Goal: Task Accomplishment & Management: Manage account settings

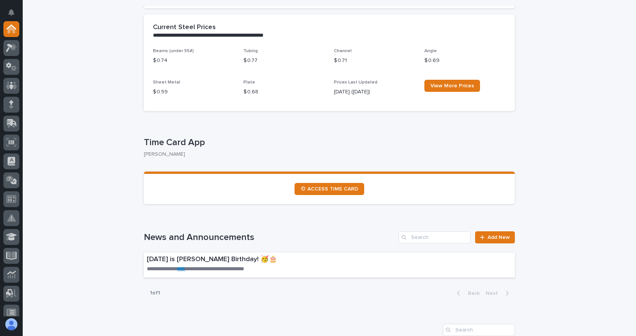
scroll to position [303, 0]
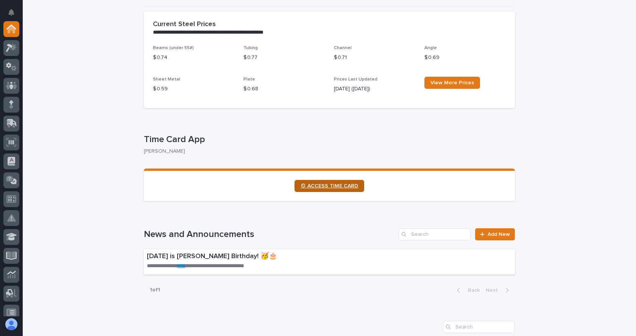
click at [329, 187] on span "⏲ ACCESS TIME CARD" at bounding box center [330, 186] width 58 height 5
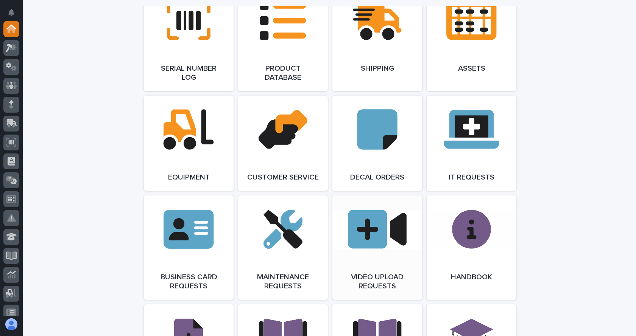
scroll to position [984, 0]
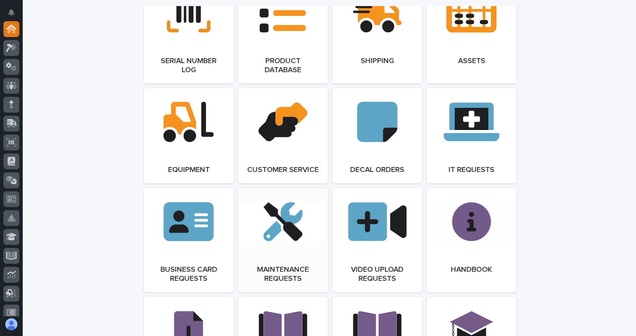
click at [277, 242] on link "Open Link" at bounding box center [283, 240] width 90 height 104
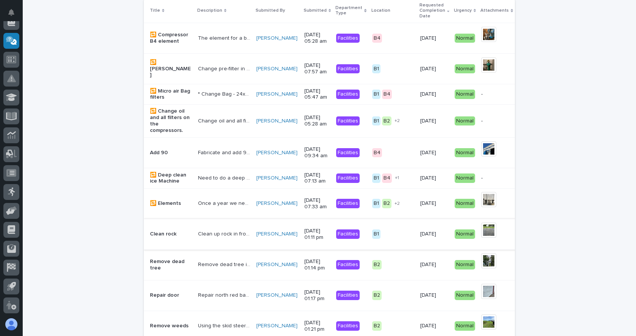
scroll to position [151, 0]
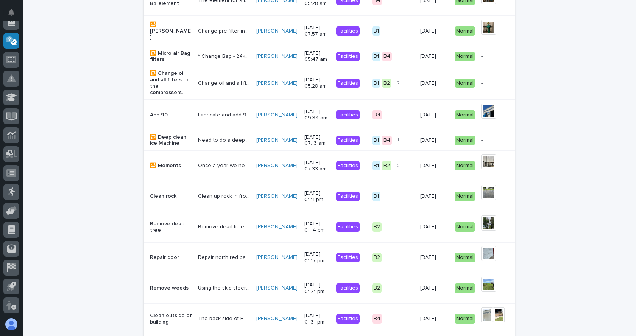
click at [159, 261] on p "Repair door" at bounding box center [171, 258] width 42 height 6
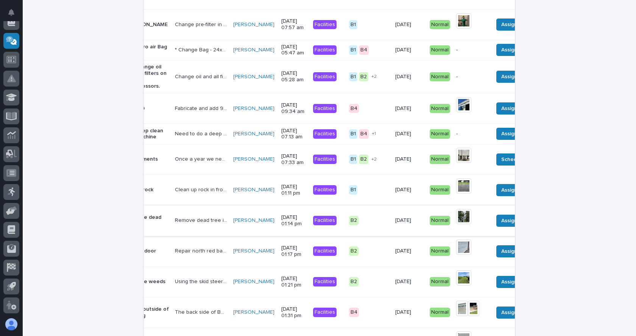
scroll to position [189, 0]
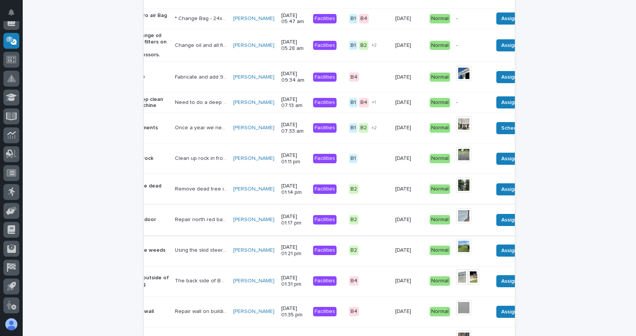
click at [525, 226] on button "Done" at bounding box center [538, 220] width 26 height 12
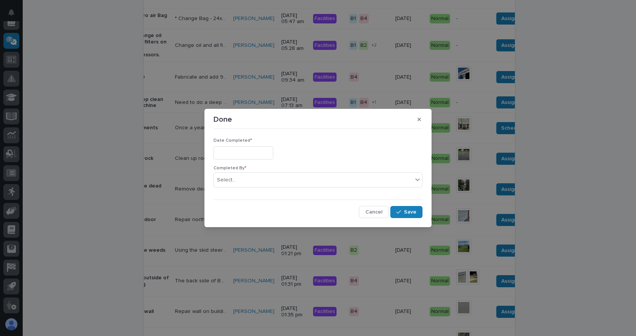
click at [269, 150] on input "text" at bounding box center [243, 152] width 60 height 13
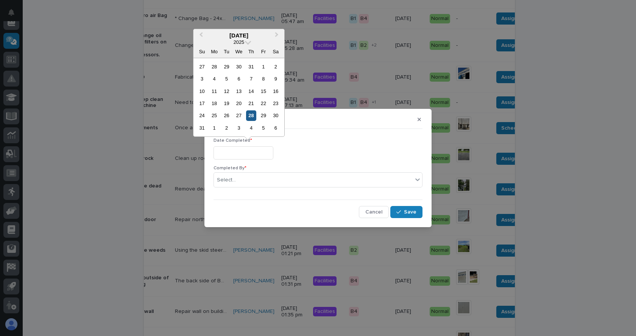
click at [249, 117] on div "28" at bounding box center [251, 116] width 10 height 10
type input "**********"
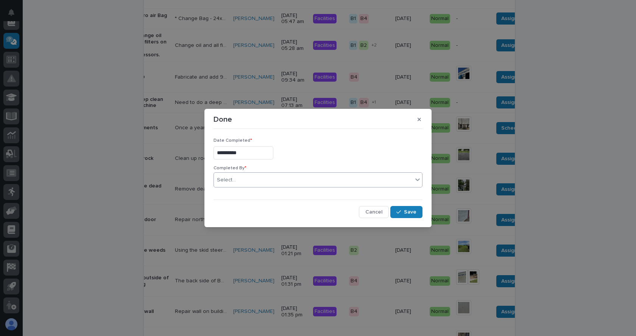
click at [244, 183] on div "Select..." at bounding box center [313, 180] width 199 height 12
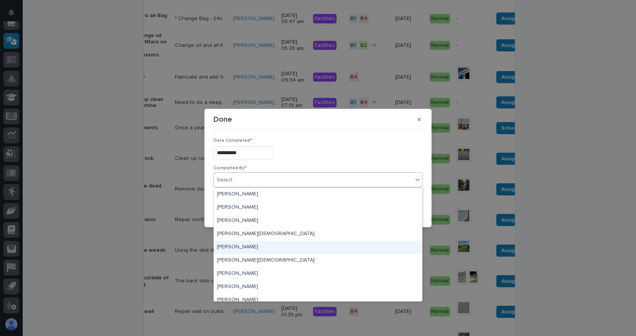
click at [237, 250] on div "[PERSON_NAME]" at bounding box center [318, 247] width 208 height 13
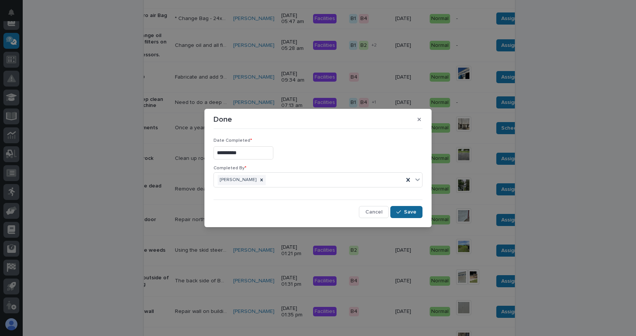
click at [406, 213] on span "Save" at bounding box center [410, 212] width 12 height 7
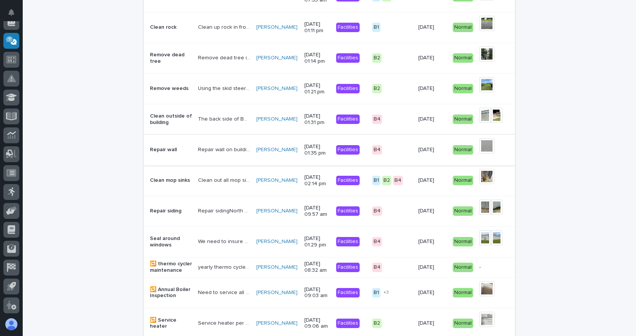
scroll to position [303, 0]
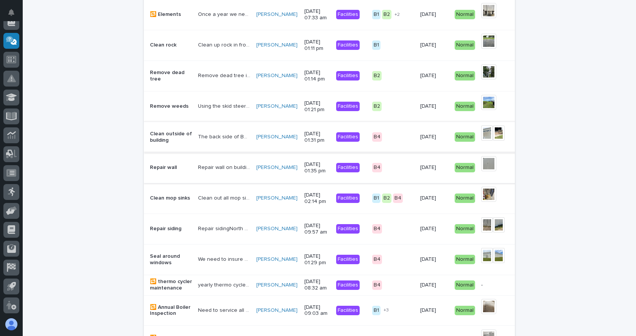
click at [550, 143] on button "Done" at bounding box center [563, 137] width 26 height 12
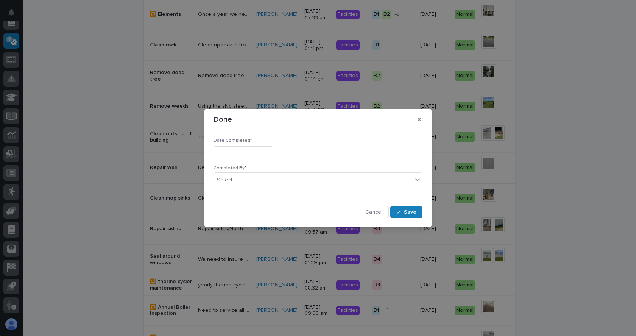
click at [273, 156] on input "text" at bounding box center [243, 152] width 60 height 13
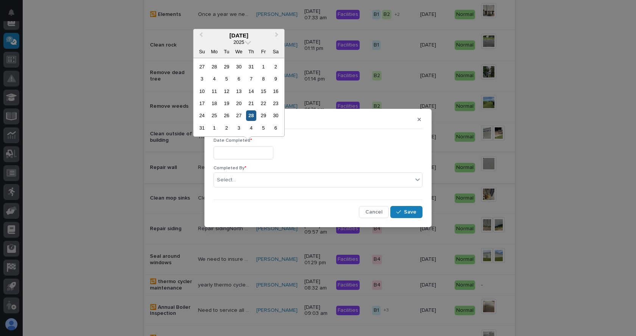
click at [251, 118] on div "28" at bounding box center [251, 116] width 10 height 10
type input "**********"
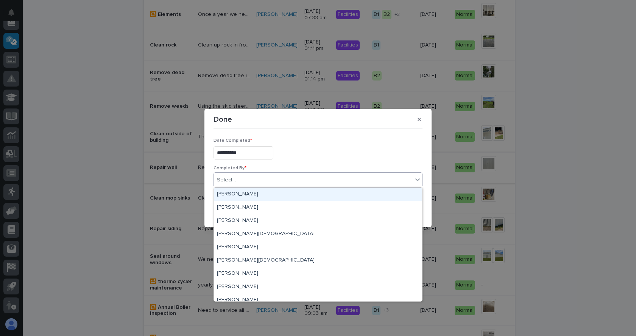
click at [258, 178] on div "Select..." at bounding box center [313, 180] width 199 height 12
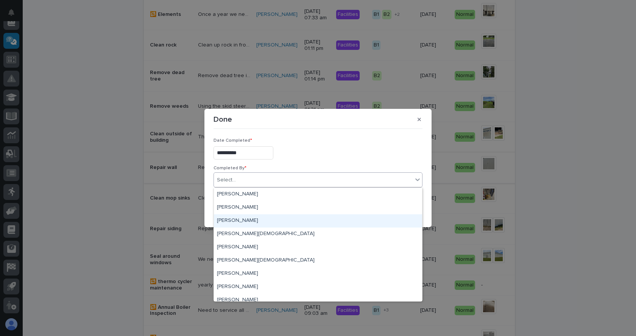
click at [235, 217] on div "[PERSON_NAME]" at bounding box center [318, 221] width 208 height 13
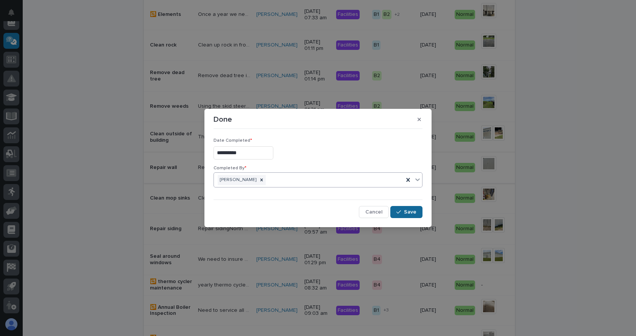
click at [408, 212] on span "Save" at bounding box center [410, 212] width 12 height 7
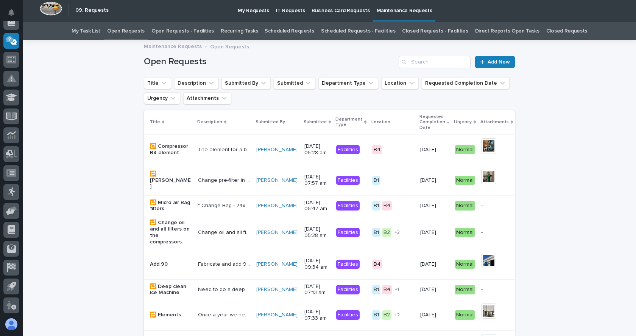
scroll to position [0, 0]
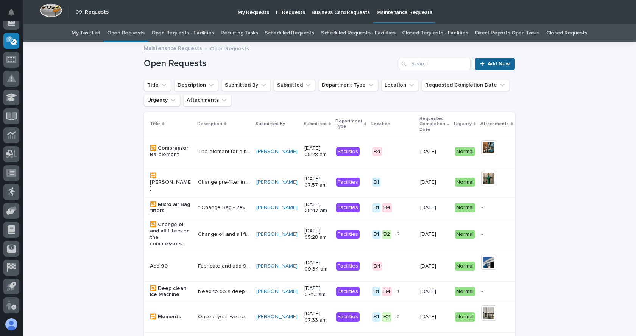
click at [489, 64] on span "Add New" at bounding box center [498, 63] width 22 height 5
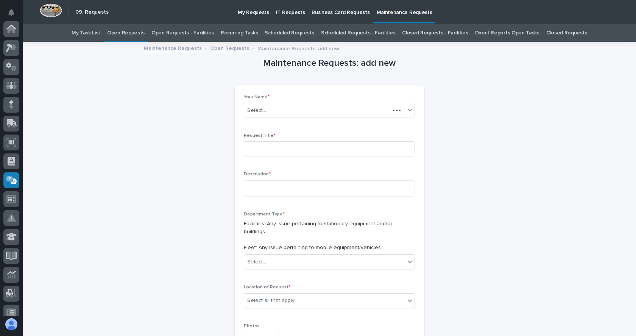
scroll to position [140, 0]
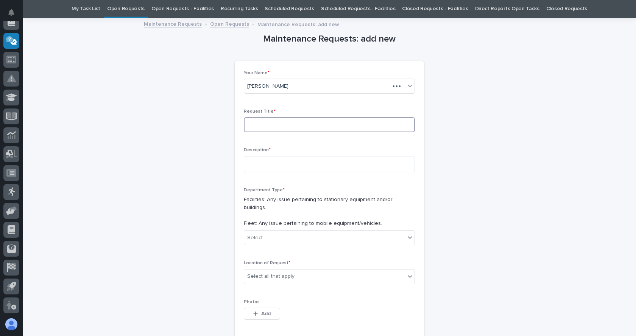
click at [257, 123] on input at bounding box center [329, 124] width 171 height 15
type input "change filter"
click at [256, 159] on textarea at bounding box center [329, 164] width 171 height 16
type textarea "**********"
click at [272, 232] on div "Select..." at bounding box center [324, 238] width 161 height 12
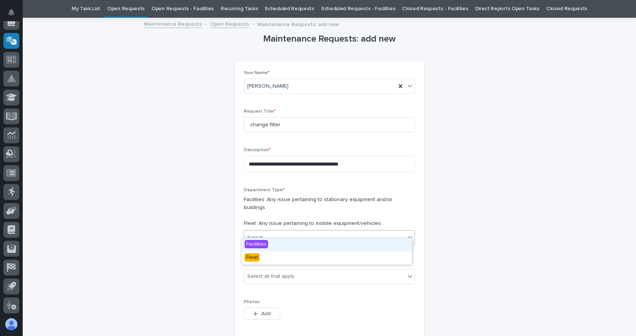
click at [263, 242] on span "Facilities" at bounding box center [255, 244] width 23 height 8
click at [319, 271] on div "Select all that apply" at bounding box center [324, 277] width 161 height 12
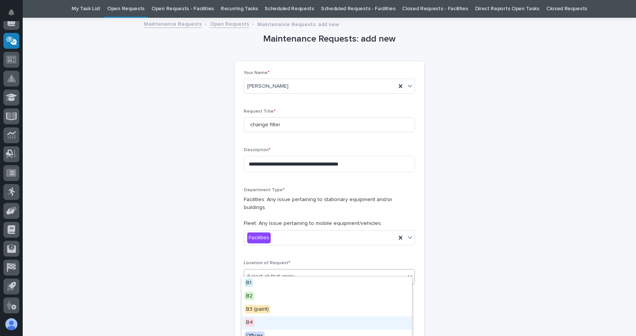
click at [253, 321] on span "B4" at bounding box center [249, 323] width 10 height 8
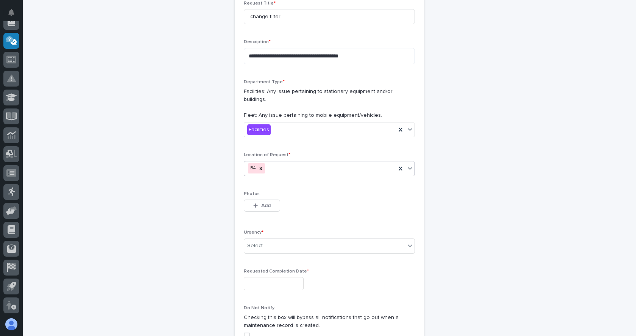
scroll to position [138, 0]
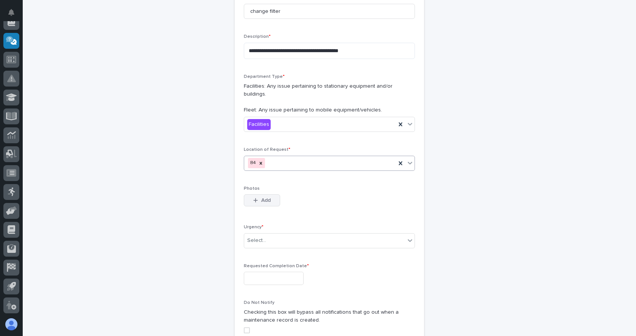
click at [254, 198] on icon "button" at bounding box center [256, 200] width 4 height 4
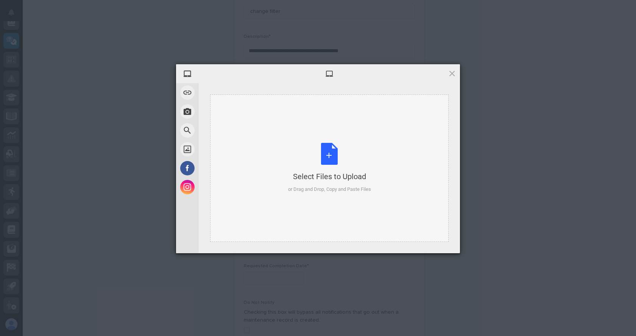
click at [333, 159] on div "Select Files to Upload or Drag and Drop, Copy and Paste Files" at bounding box center [329, 168] width 83 height 50
click at [449, 74] on span at bounding box center [452, 73] width 8 height 8
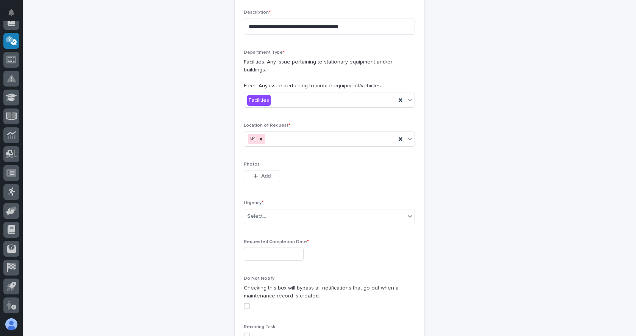
scroll to position [176, 0]
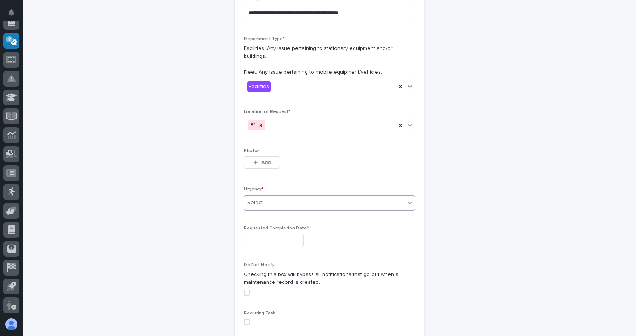
click at [277, 197] on div "Select..." at bounding box center [324, 203] width 161 height 12
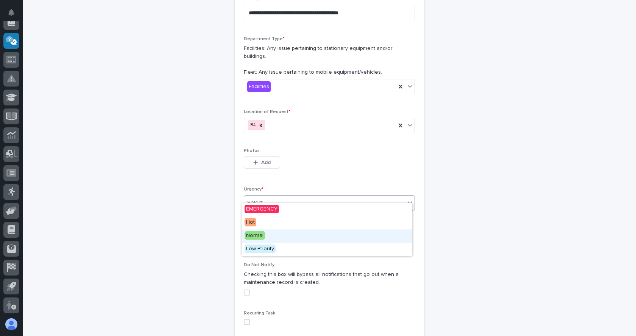
click at [255, 237] on span "Normal" at bounding box center [254, 236] width 20 height 8
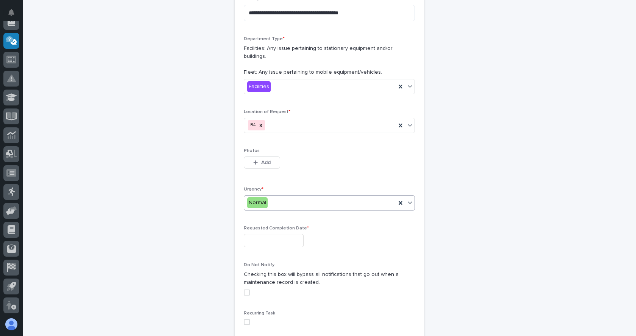
click at [265, 239] on input "text" at bounding box center [274, 240] width 60 height 13
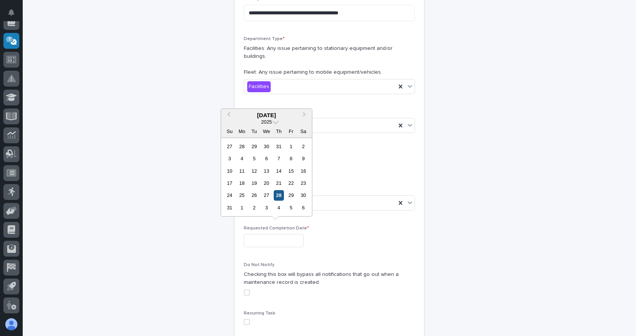
click at [280, 196] on div "28" at bounding box center [279, 195] width 10 height 10
type input "**********"
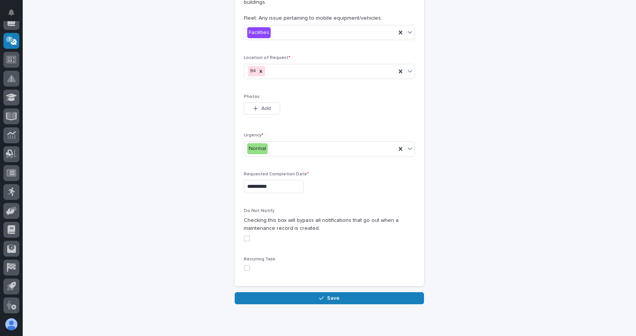
scroll to position [212, 0]
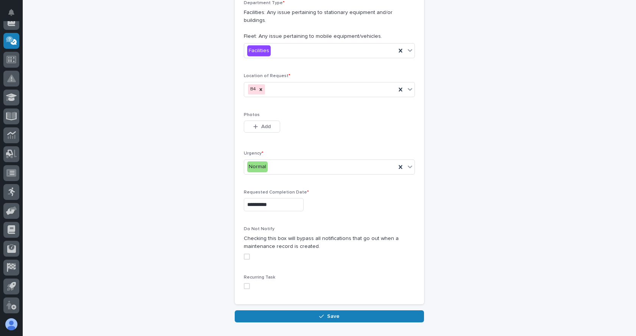
click at [244, 254] on span at bounding box center [247, 257] width 6 height 6
click at [312, 311] on button "Save" at bounding box center [329, 317] width 189 height 12
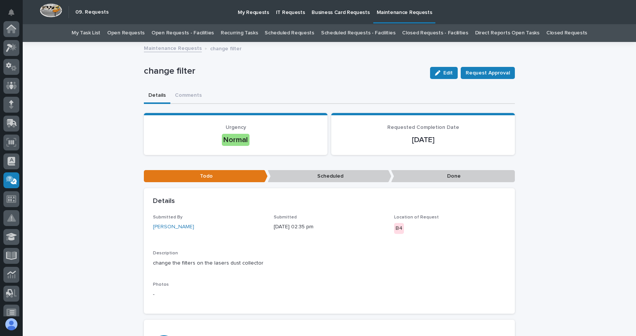
scroll to position [140, 0]
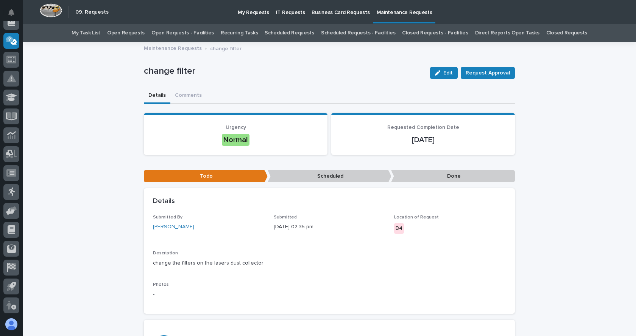
click at [201, 30] on link "Open Requests - Facilities" at bounding box center [182, 33] width 62 height 18
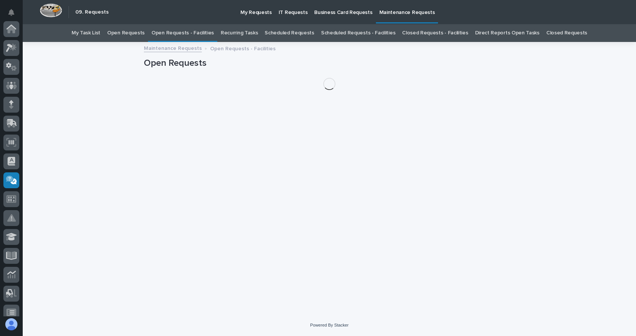
scroll to position [140, 0]
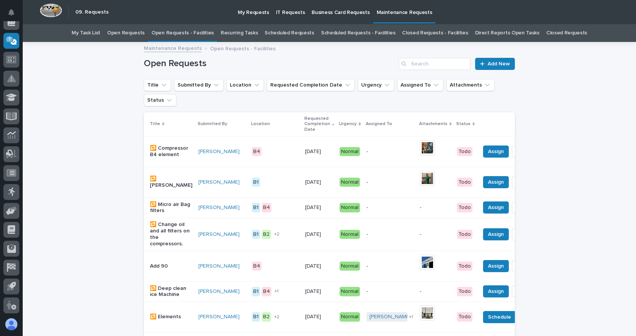
click at [488, 115] on th at bounding box center [524, 124] width 94 height 24
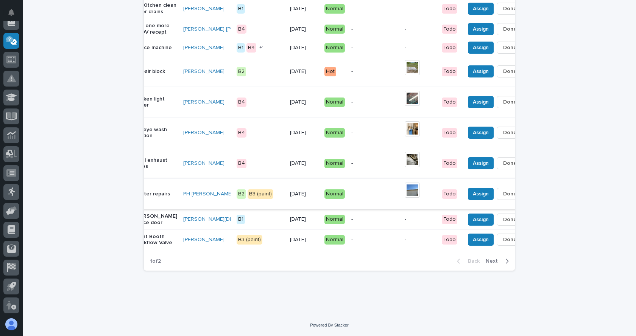
scroll to position [738, 0]
click at [490, 261] on span "Next" at bounding box center [494, 261] width 17 height 7
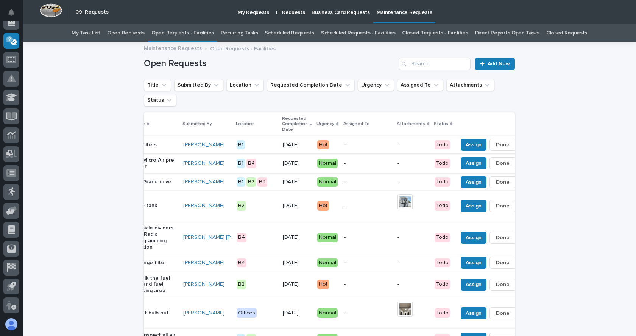
click at [496, 144] on span "Done" at bounding box center [503, 144] width 14 height 9
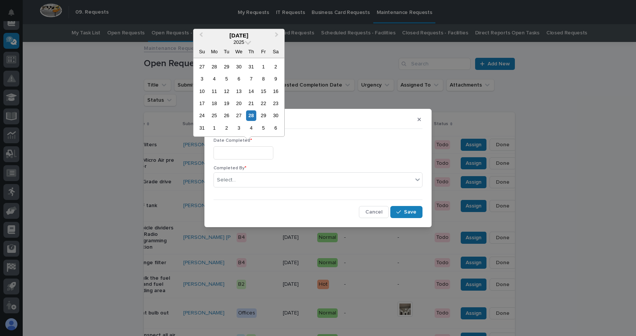
click at [254, 149] on input "text" at bounding box center [243, 152] width 60 height 13
click at [248, 114] on div "28" at bounding box center [251, 116] width 10 height 10
type input "**********"
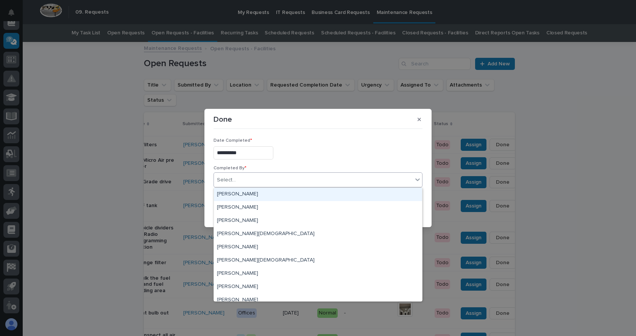
click at [247, 180] on div "Select..." at bounding box center [313, 180] width 199 height 12
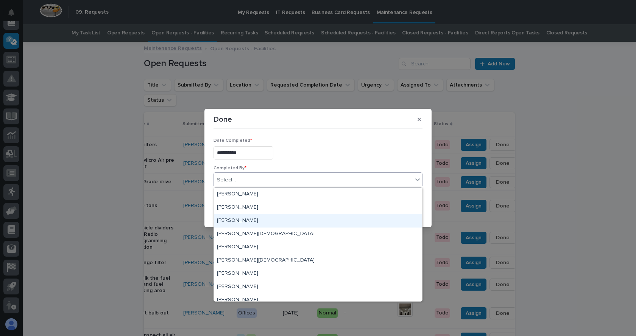
click at [230, 224] on div "[PERSON_NAME]" at bounding box center [318, 221] width 208 height 13
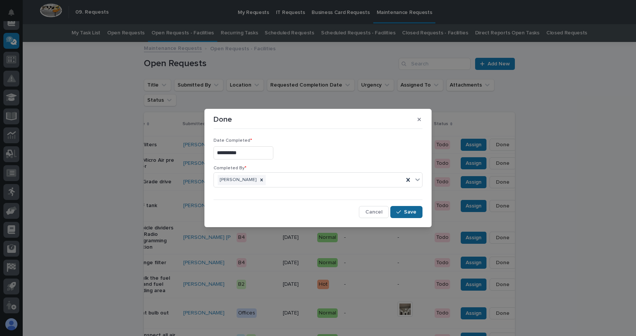
click at [408, 209] on button "Save" at bounding box center [406, 212] width 32 height 12
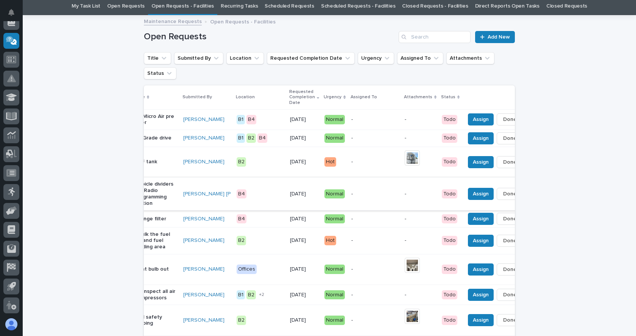
scroll to position [38, 0]
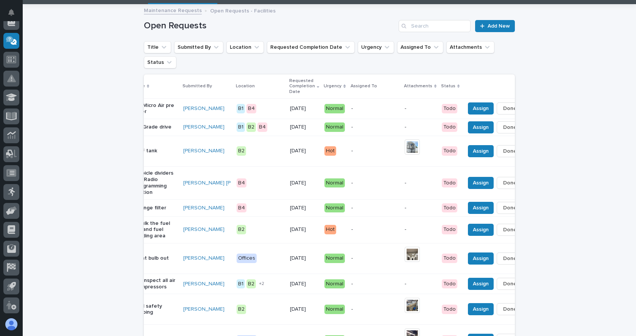
click at [151, 212] on p "change filter" at bounding box center [156, 208] width 42 height 6
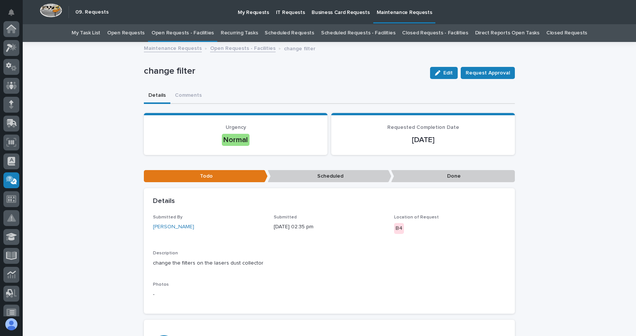
scroll to position [140, 0]
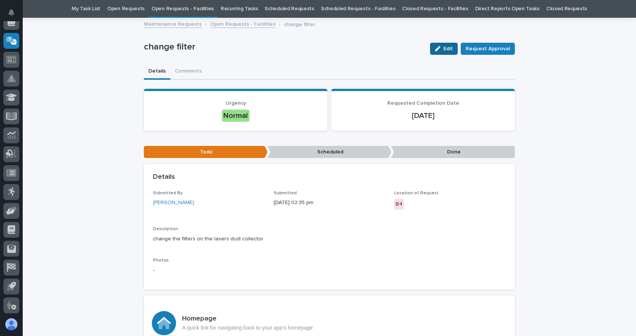
click at [443, 48] on span "Edit" at bounding box center [447, 48] width 9 height 7
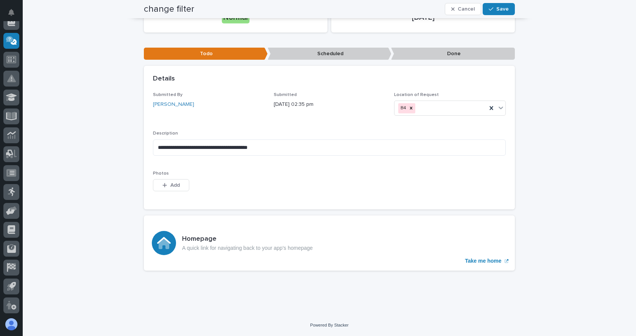
scroll to position [0, 0]
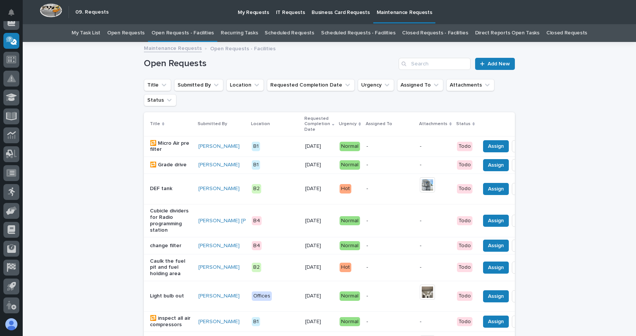
scroll to position [24, 0]
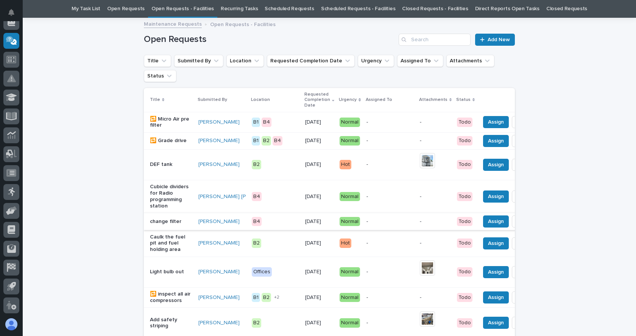
click at [518, 226] on span "Done" at bounding box center [525, 221] width 14 height 9
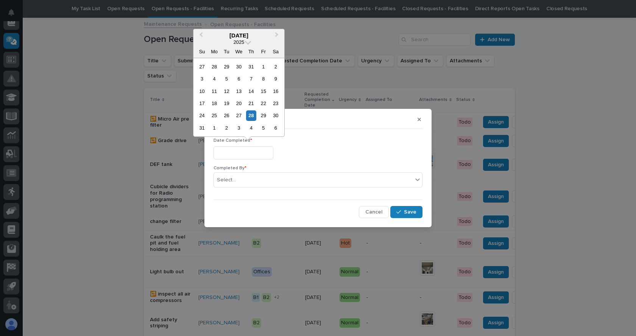
click at [268, 148] on input "text" at bounding box center [243, 152] width 60 height 13
click at [249, 112] on div "28" at bounding box center [251, 116] width 10 height 10
type input "**********"
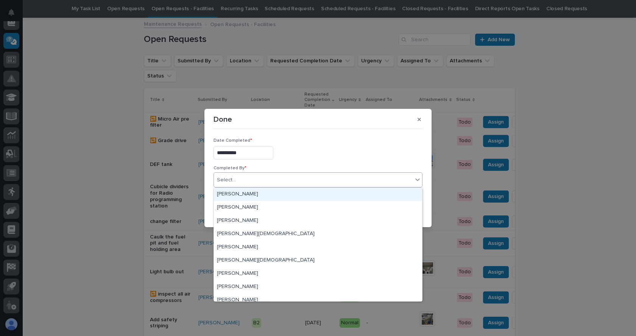
click at [250, 182] on div "Select..." at bounding box center [313, 180] width 199 height 12
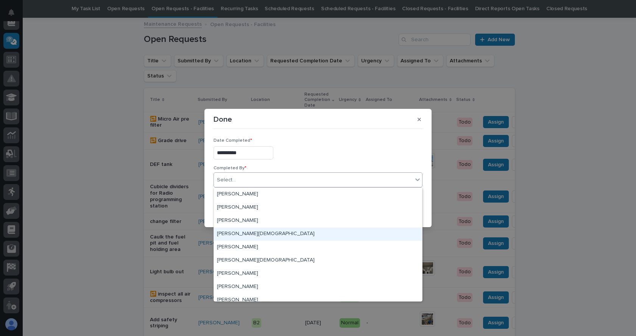
click at [243, 234] on div "[PERSON_NAME][DEMOGRAPHIC_DATA]" at bounding box center [318, 234] width 208 height 13
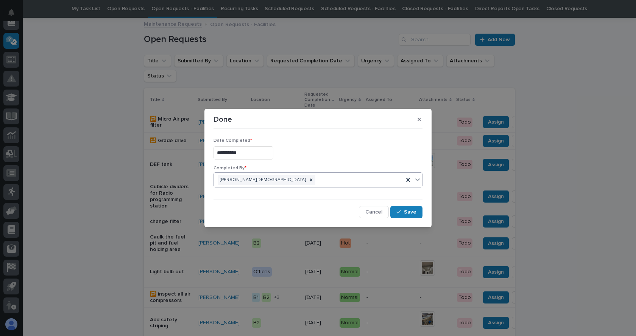
click at [269, 178] on div "[PERSON_NAME][DEMOGRAPHIC_DATA]" at bounding box center [309, 180] width 190 height 13
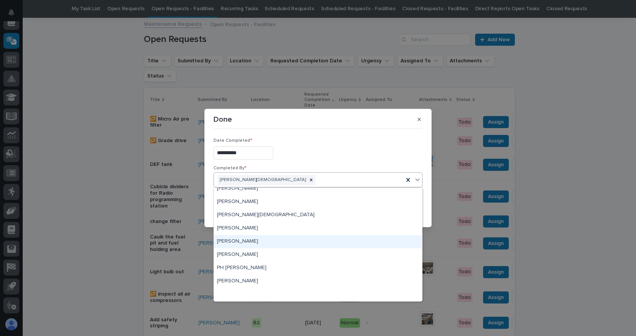
scroll to position [0, 0]
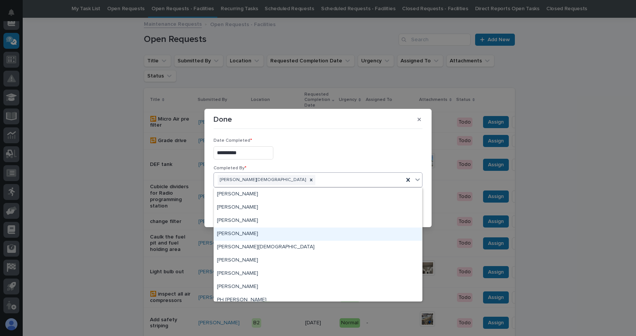
click at [238, 233] on div "[PERSON_NAME]" at bounding box center [318, 234] width 208 height 13
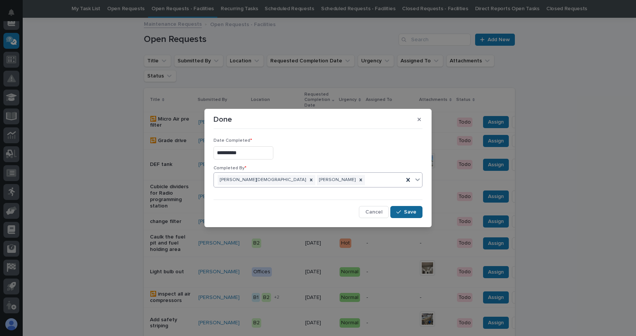
click at [404, 210] on button "Save" at bounding box center [406, 212] width 32 height 12
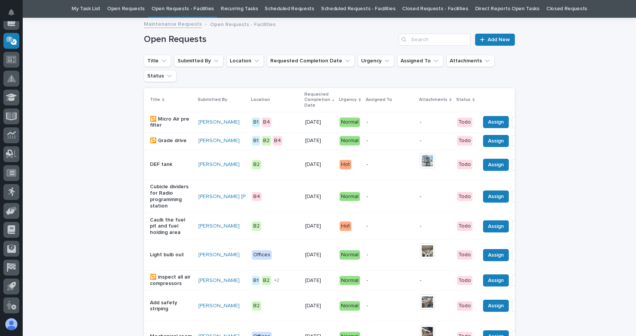
click at [164, 125] on p "🔁 Micro Air pre filter" at bounding box center [171, 122] width 42 height 13
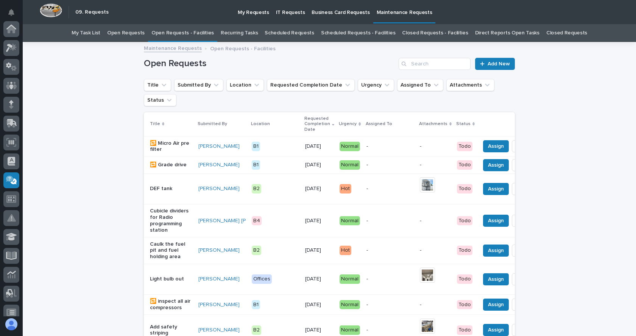
scroll to position [24, 0]
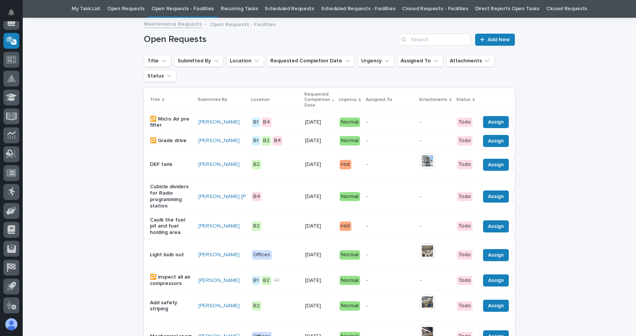
click at [244, 9] on link "Recurring Tasks" at bounding box center [239, 9] width 37 height 18
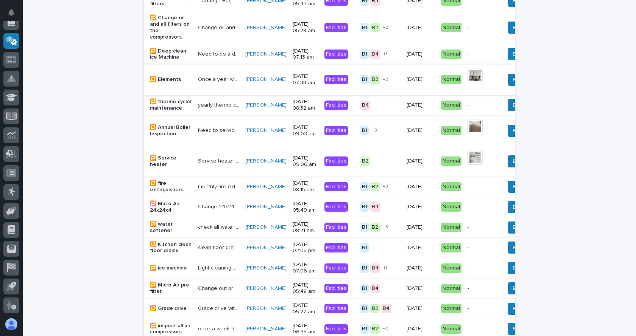
scroll to position [227, 0]
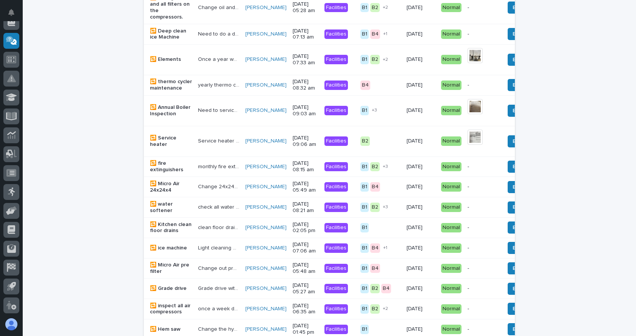
click at [57, 211] on div "Loading... Saving… Loading... Saving… Recurring Tasks Add New Title Description…" at bounding box center [329, 110] width 613 height 589
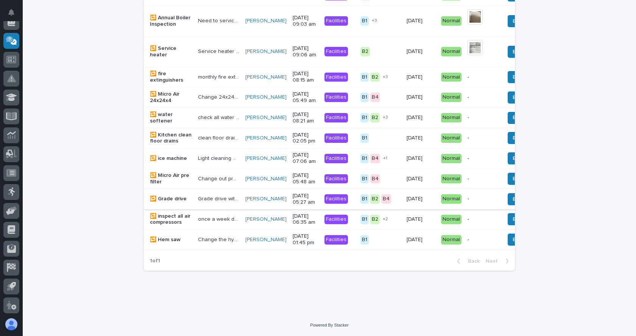
scroll to position [348, 0]
click at [439, 268] on div "1 of 1 Back Next" at bounding box center [329, 261] width 371 height 19
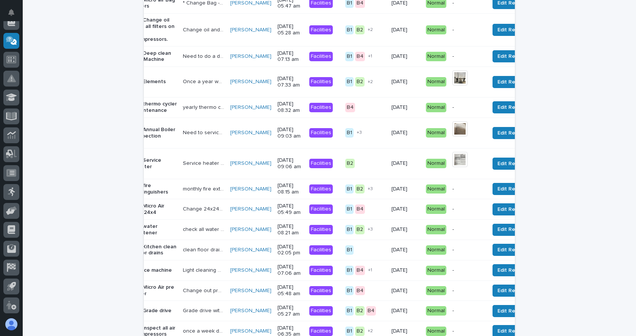
scroll to position [159, 0]
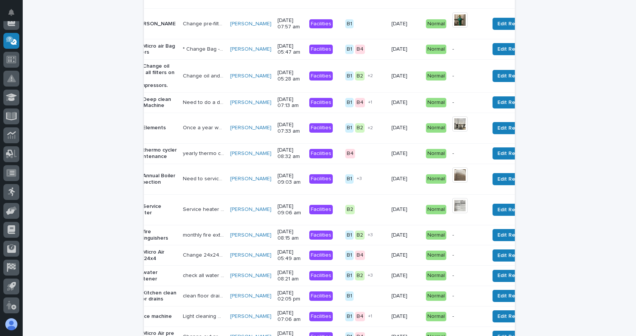
click at [512, 266] on div "Loading... Saving… Loading... Saving… Recurring Tasks Add New Title Description…" at bounding box center [329, 169] width 378 height 570
click at [545, 262] on button "Assign" at bounding box center [559, 256] width 29 height 12
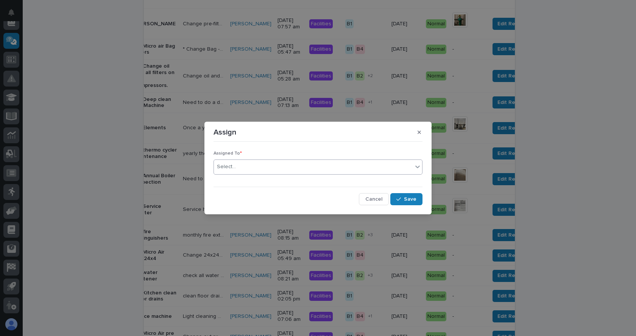
click at [256, 169] on div "Select..." at bounding box center [313, 167] width 199 height 12
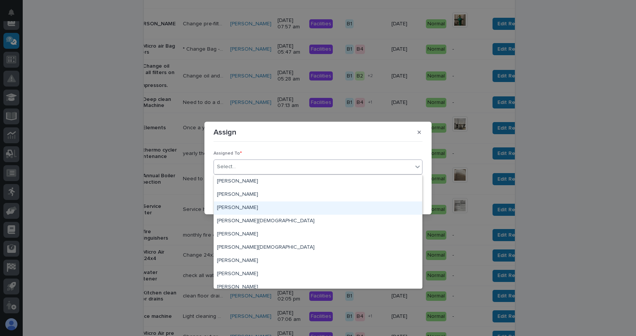
click at [237, 212] on div "[PERSON_NAME]" at bounding box center [318, 208] width 208 height 13
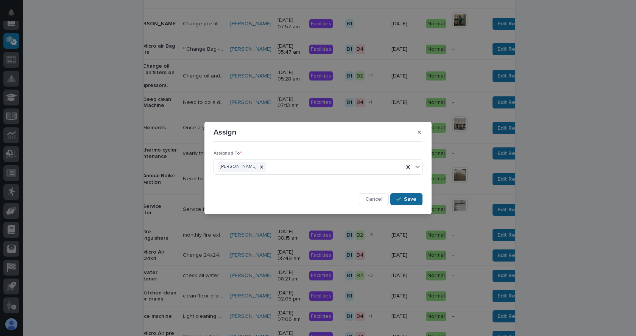
click at [401, 198] on icon "button" at bounding box center [398, 199] width 5 height 3
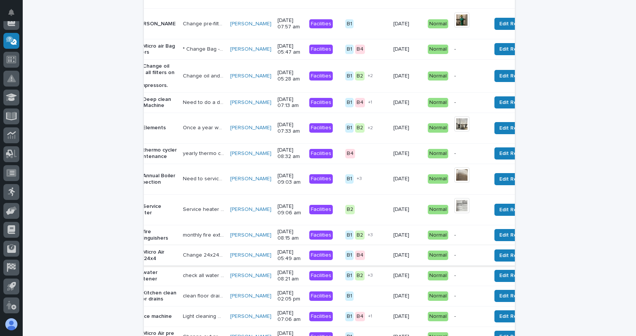
click at [547, 262] on button "Schedule" at bounding box center [565, 256] width 36 height 12
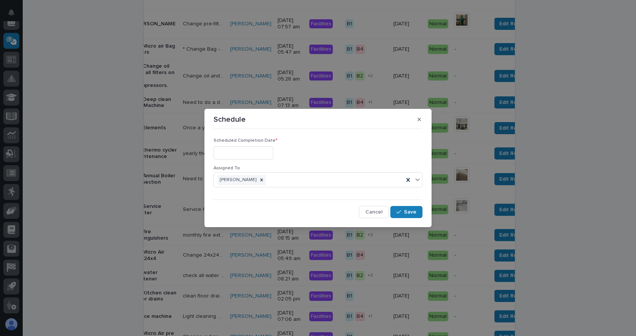
click at [229, 151] on input "text" at bounding box center [243, 152] width 60 height 13
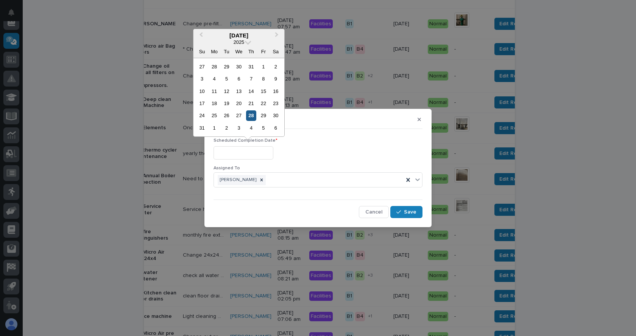
click at [250, 117] on div "28" at bounding box center [251, 116] width 10 height 10
type input "**********"
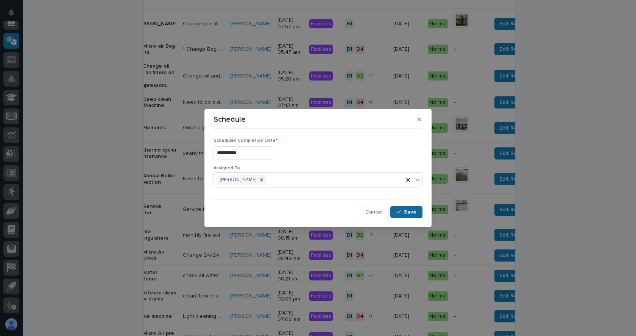
click at [409, 210] on span "Save" at bounding box center [410, 212] width 12 height 7
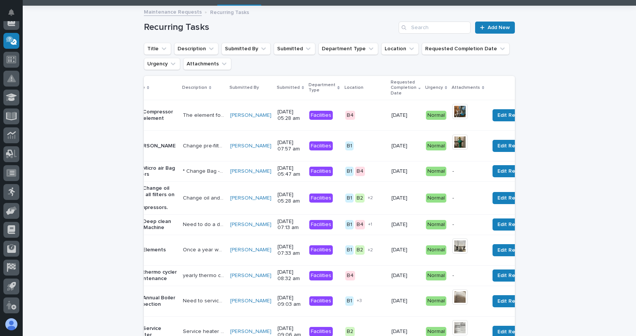
scroll to position [0, 0]
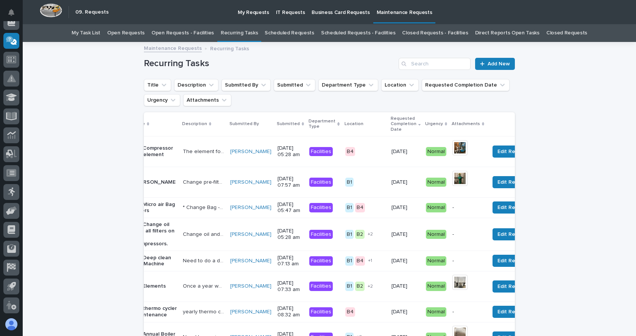
click at [255, 33] on link "Recurring Tasks" at bounding box center [239, 33] width 37 height 18
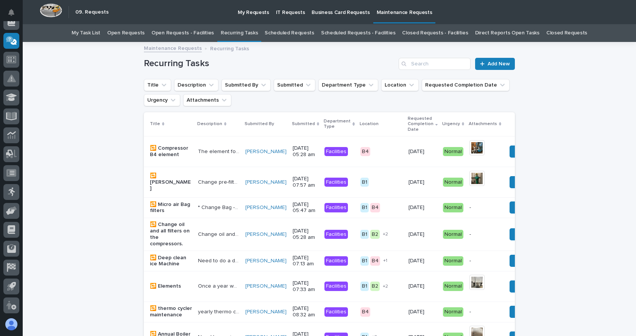
click at [148, 116] on th "Title" at bounding box center [169, 124] width 51 height 24
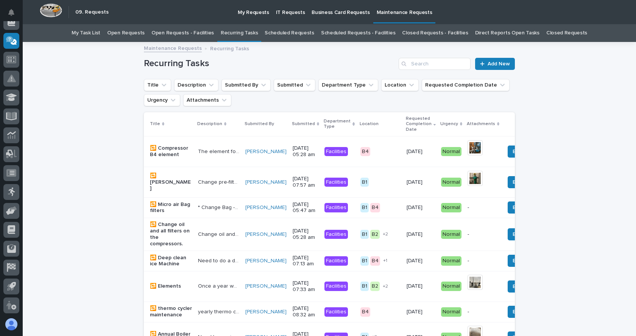
click at [202, 32] on link "Open Requests - Facilities" at bounding box center [182, 33] width 62 height 18
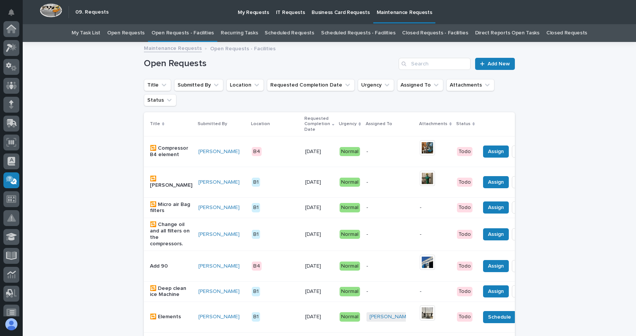
scroll to position [140, 0]
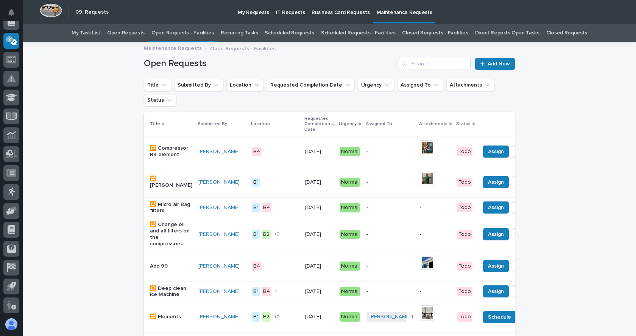
click at [500, 117] on th at bounding box center [524, 124] width 94 height 24
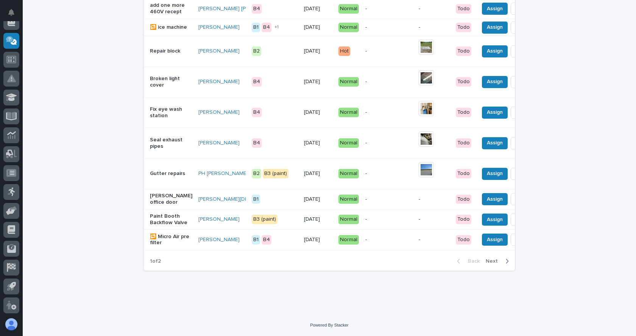
scroll to position [738, 0]
click at [490, 261] on span "Next" at bounding box center [494, 261] width 17 height 7
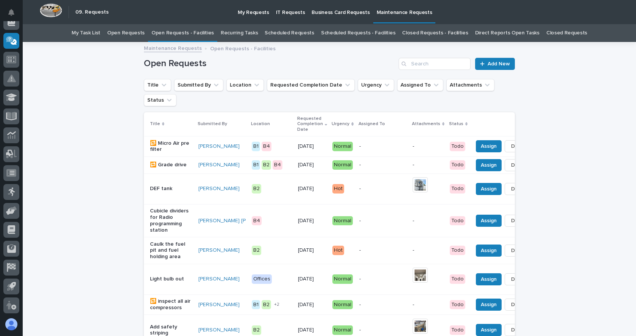
click at [495, 117] on th at bounding box center [517, 124] width 94 height 24
click at [354, 31] on link "Scheduled Requests - Facilities" at bounding box center [358, 33] width 74 height 18
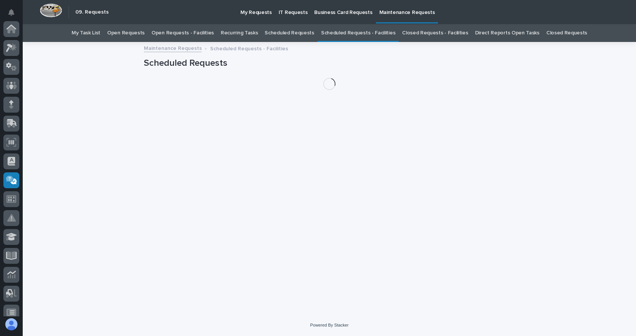
scroll to position [140, 0]
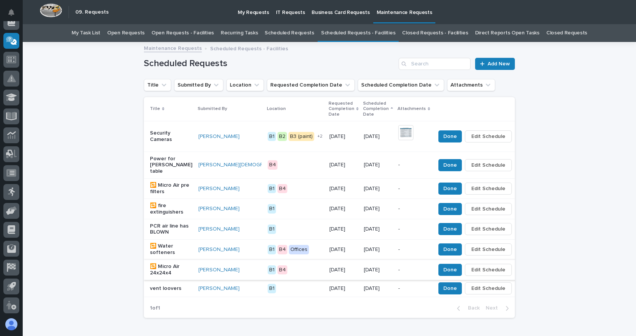
click at [515, 268] on button "button" at bounding box center [520, 270] width 11 height 5
click at [506, 263] on td "Done Edit Schedule Dismiss Edit Recurrence" at bounding box center [484, 270] width 105 height 20
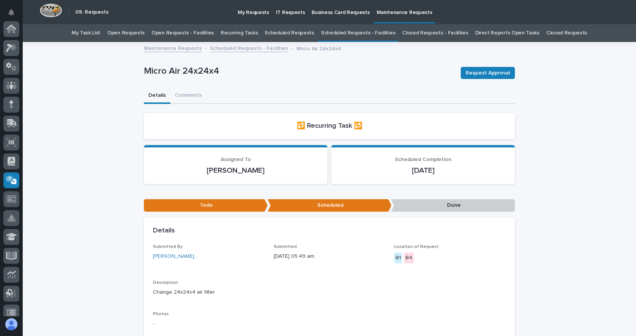
scroll to position [140, 0]
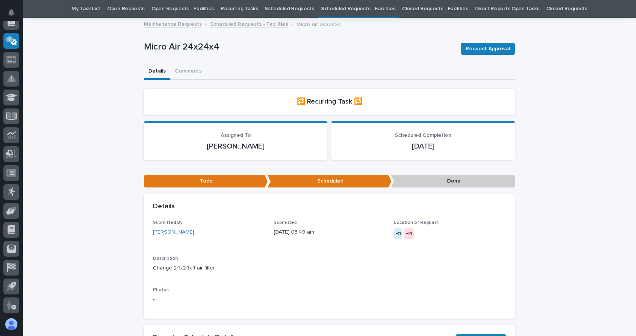
click at [516, 252] on div "Loading... Saving… Loading... Saving… Micro Air 24x24x4 Request Approval Micro …" at bounding box center [329, 256] width 613 height 474
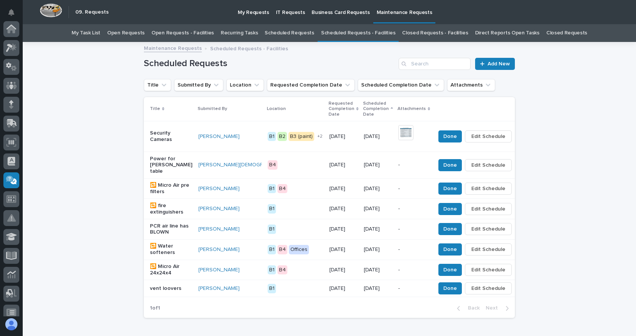
scroll to position [24, 0]
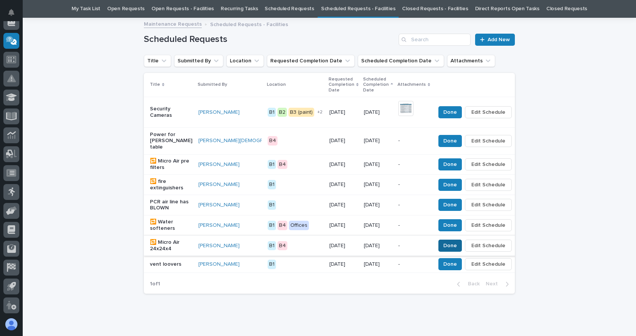
click at [443, 241] on span "Done" at bounding box center [450, 245] width 14 height 9
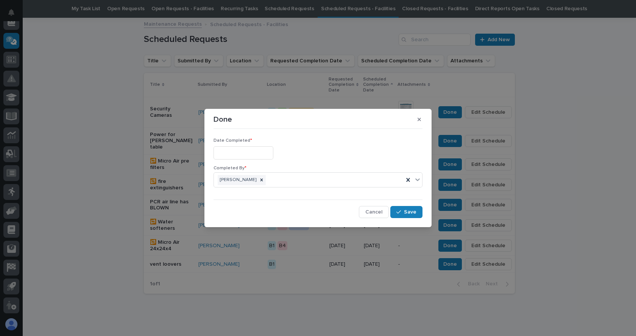
click at [234, 151] on input "text" at bounding box center [243, 152] width 60 height 13
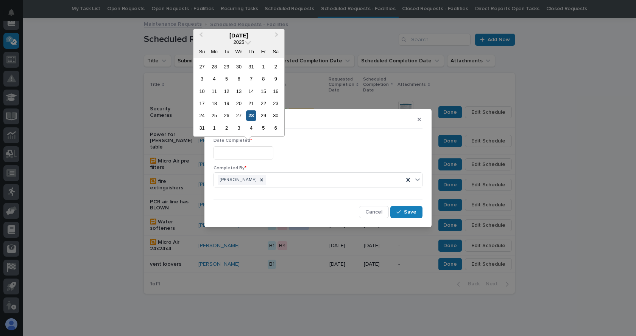
click at [252, 114] on div "28" at bounding box center [251, 116] width 10 height 10
type input "**********"
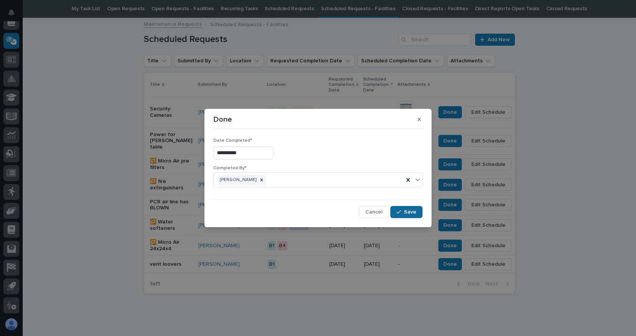
click at [414, 210] on span "Save" at bounding box center [410, 212] width 12 height 7
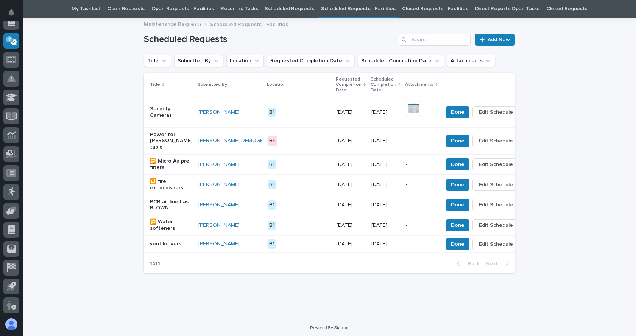
scroll to position [20, 0]
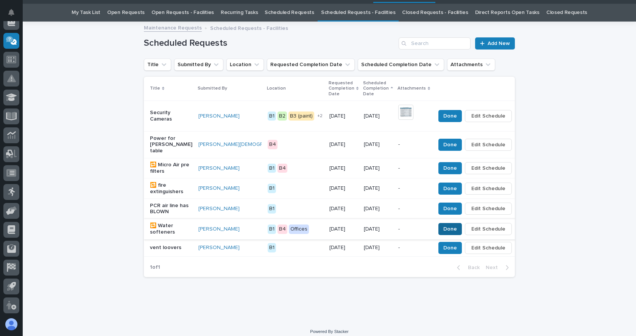
click at [443, 225] on span "Done" at bounding box center [450, 229] width 14 height 9
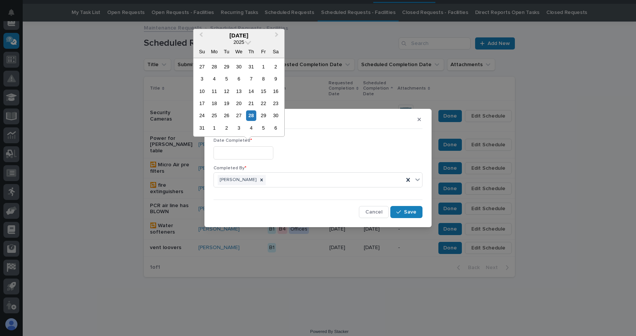
click at [254, 152] on input "text" at bounding box center [243, 152] width 60 height 13
click at [251, 115] on div "28" at bounding box center [251, 116] width 10 height 10
type input "**********"
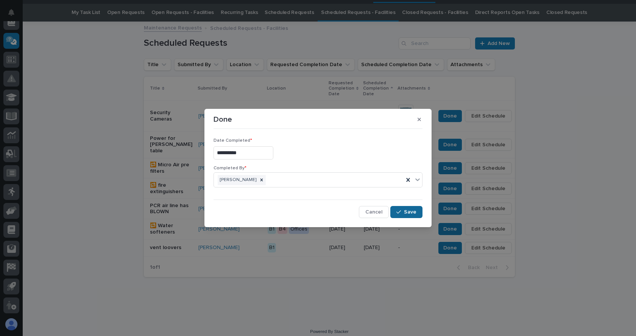
click at [409, 210] on span "Save" at bounding box center [410, 212] width 12 height 7
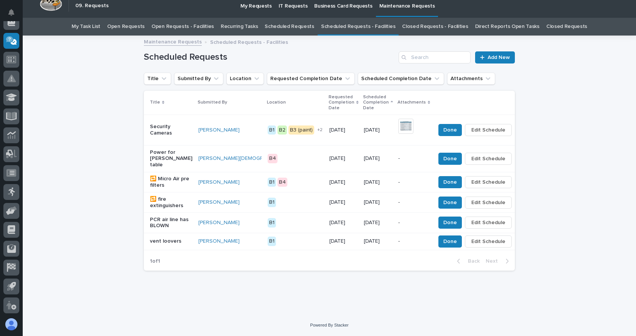
scroll to position [0, 0]
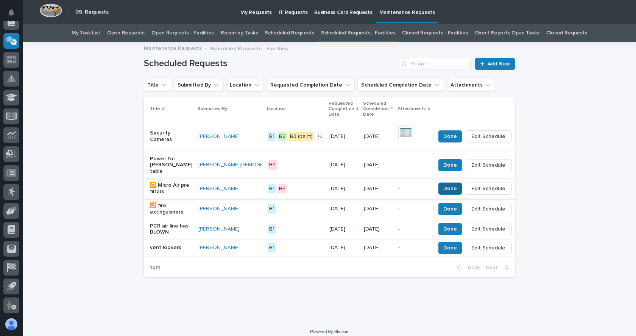
click at [443, 184] on span "Done" at bounding box center [450, 188] width 14 height 9
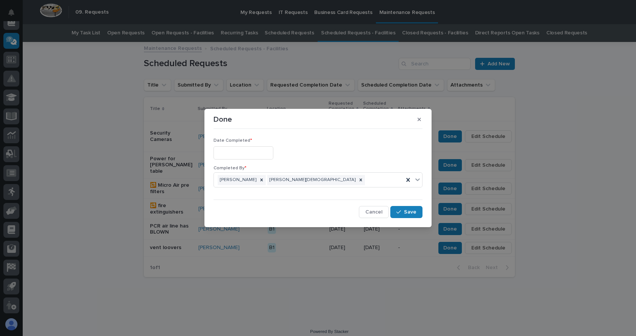
click at [252, 154] on input "text" at bounding box center [243, 152] width 60 height 13
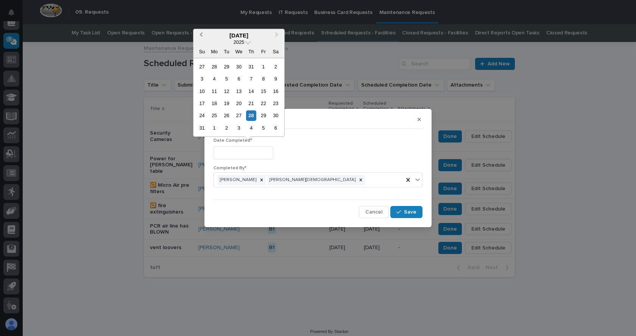
click at [199, 33] on button "Previous Month" at bounding box center [200, 36] width 12 height 12
click at [253, 119] on div "1" at bounding box center [251, 116] width 10 height 10
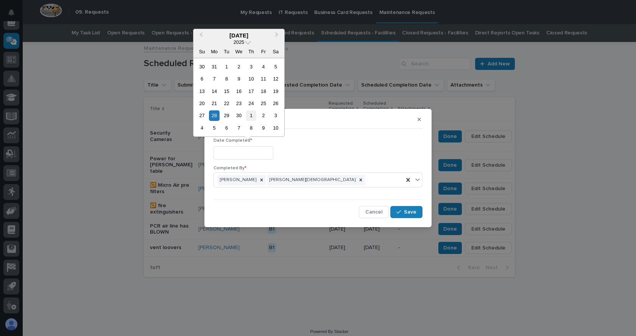
type input "**********"
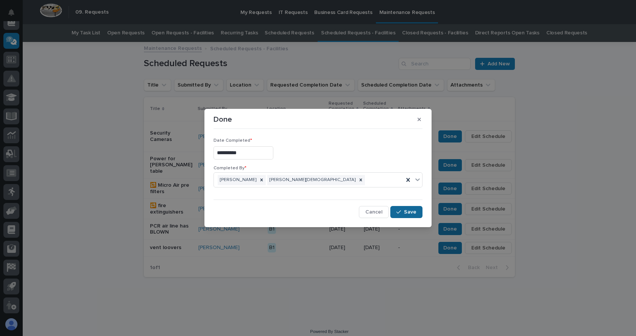
click at [411, 210] on span "Save" at bounding box center [410, 212] width 12 height 7
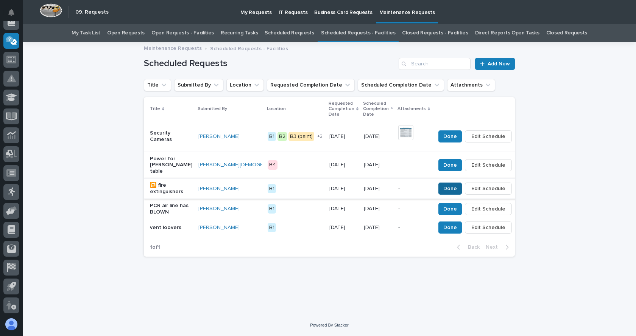
click at [443, 184] on span "Done" at bounding box center [450, 188] width 14 height 9
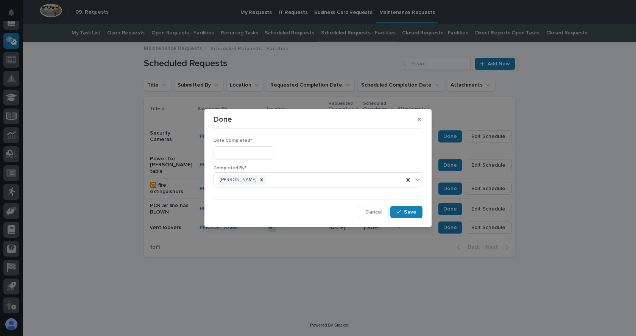
click at [249, 154] on input "text" at bounding box center [243, 152] width 60 height 13
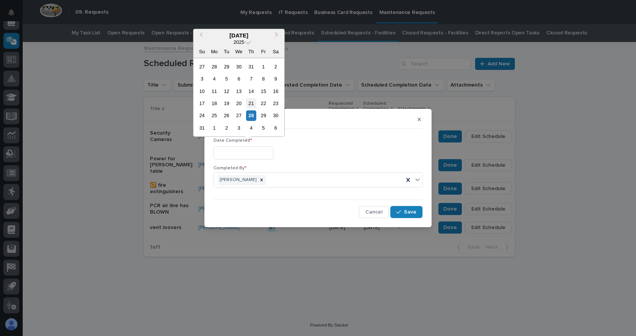
click at [251, 106] on div "21" at bounding box center [251, 103] width 10 height 10
type input "**********"
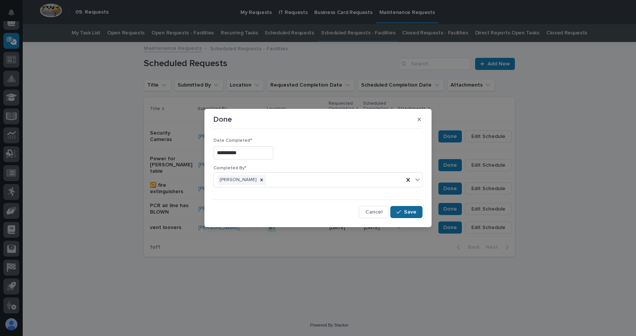
click at [412, 213] on span "Save" at bounding box center [410, 212] width 12 height 7
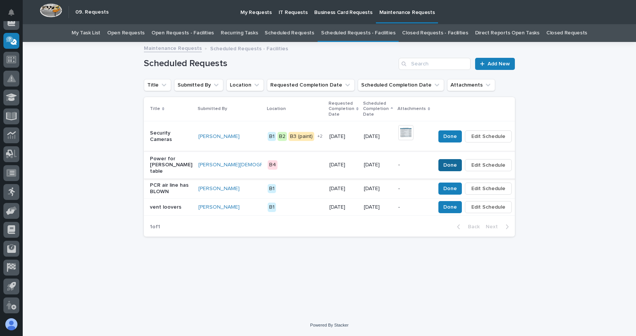
click at [443, 161] on span "Done" at bounding box center [450, 165] width 14 height 9
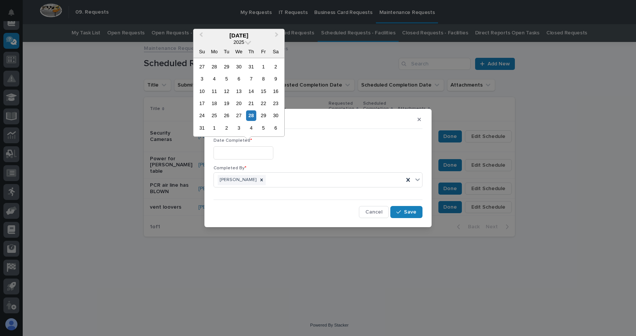
click at [255, 154] on input "text" at bounding box center [243, 152] width 60 height 13
click at [253, 115] on div "28" at bounding box center [251, 116] width 10 height 10
type input "**********"
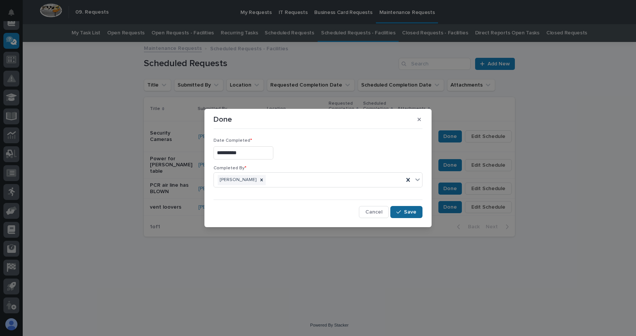
click at [408, 216] on span "Save" at bounding box center [410, 212] width 12 height 7
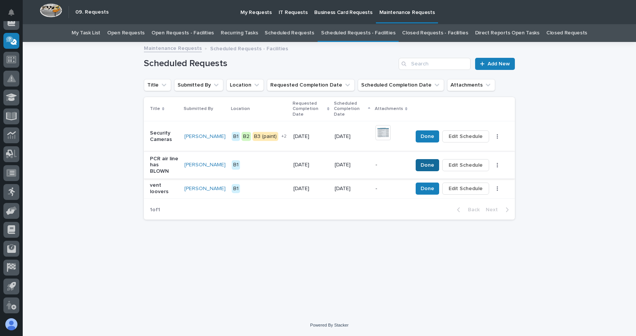
click at [425, 161] on span "Done" at bounding box center [427, 165] width 14 height 9
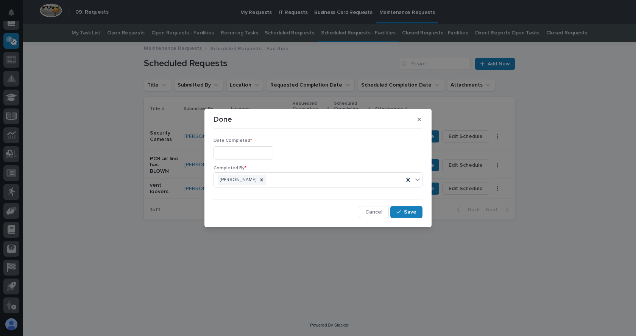
click at [228, 151] on input "text" at bounding box center [243, 152] width 60 height 13
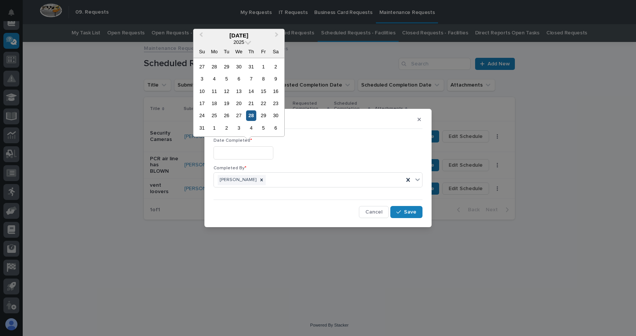
click at [247, 112] on div "28" at bounding box center [251, 116] width 10 height 10
type input "**********"
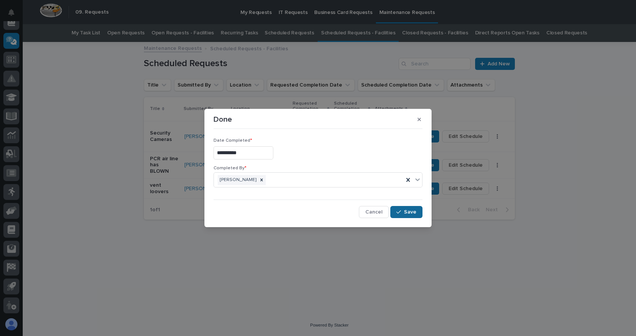
click at [411, 215] on span "Save" at bounding box center [410, 212] width 12 height 7
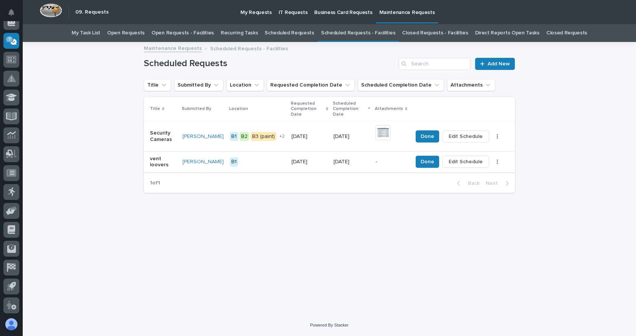
click at [473, 157] on span "Edit Schedule" at bounding box center [465, 161] width 34 height 9
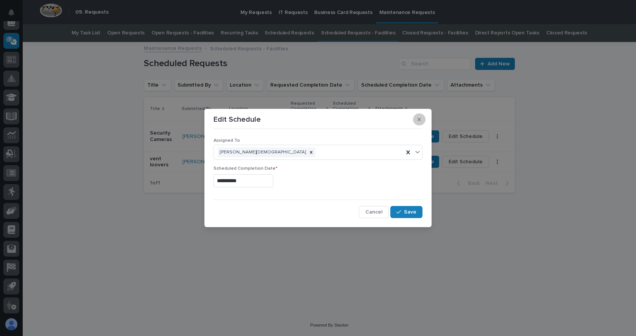
click at [422, 118] on button "button" at bounding box center [419, 120] width 12 height 12
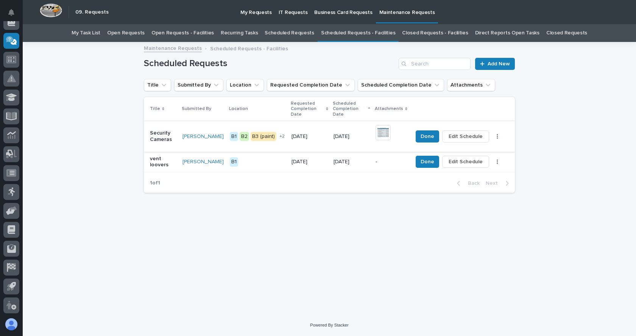
click at [469, 132] on span "Edit Schedule" at bounding box center [465, 136] width 34 height 9
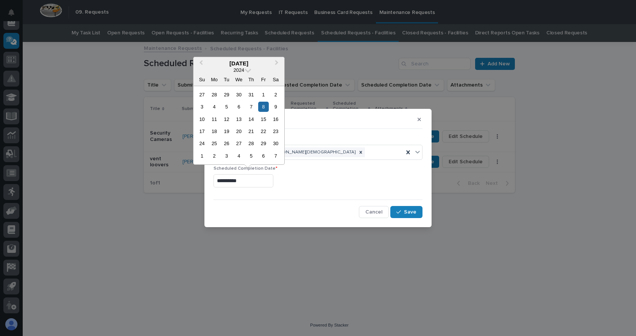
click at [244, 181] on input "**********" at bounding box center [243, 180] width 60 height 13
click at [276, 60] on button "Next Month" at bounding box center [277, 64] width 12 height 12
click at [262, 154] on div "10" at bounding box center [263, 156] width 10 height 10
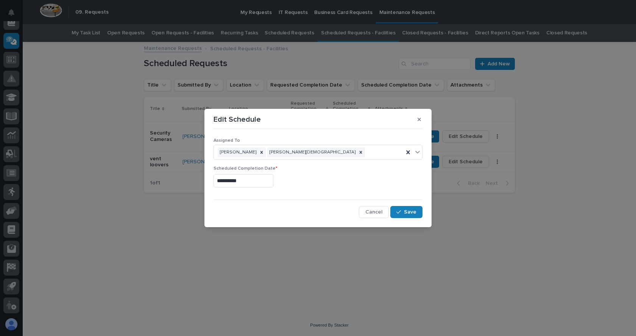
type input "**********"
click at [411, 214] on span "Save" at bounding box center [410, 212] width 12 height 7
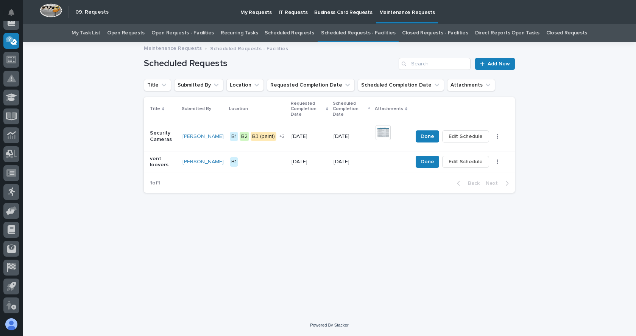
click at [368, 33] on link "Scheduled Requests - Facilities" at bounding box center [358, 33] width 74 height 18
click at [421, 34] on link "Closed Requests - Facilities" at bounding box center [435, 33] width 66 height 18
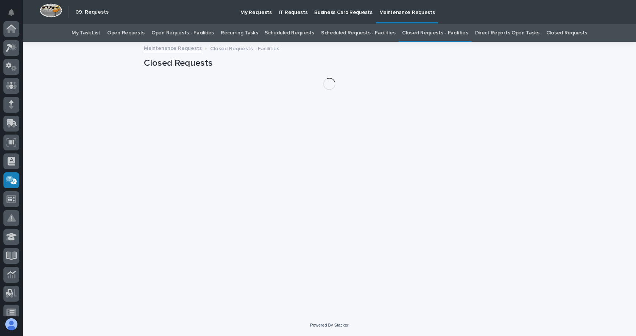
scroll to position [140, 0]
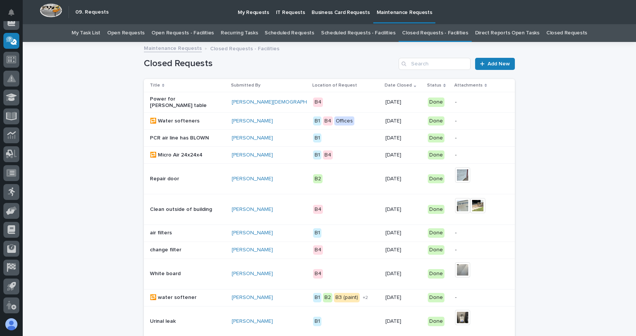
click at [487, 34] on link "Direct Reports Open Tasks" at bounding box center [507, 33] width 64 height 18
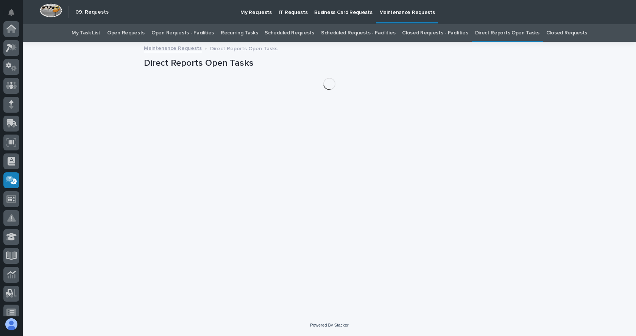
scroll to position [140, 0]
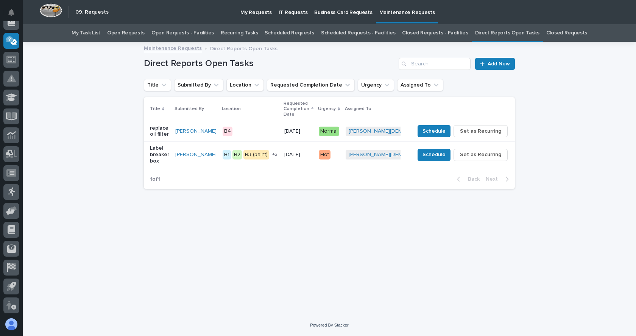
click at [100, 31] on link "My Task List" at bounding box center [86, 33] width 29 height 18
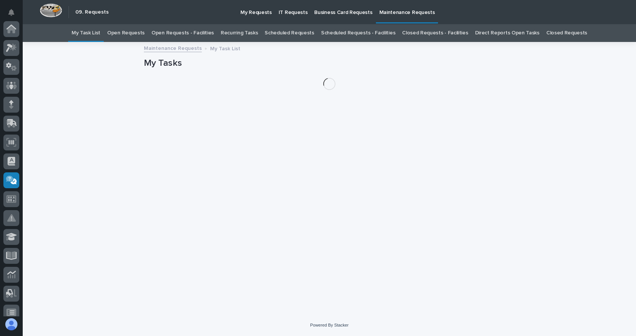
scroll to position [140, 0]
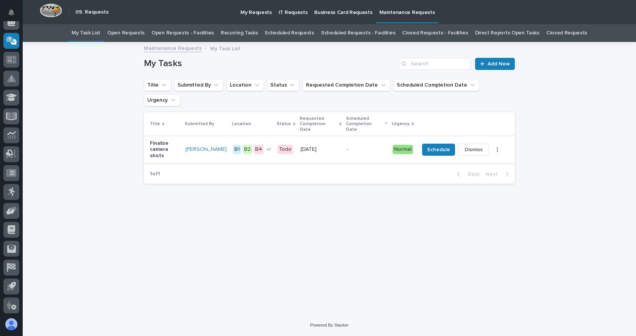
click at [497, 147] on icon "button" at bounding box center [498, 149] width 2 height 5
click at [431, 145] on span "Schedule" at bounding box center [438, 149] width 23 height 9
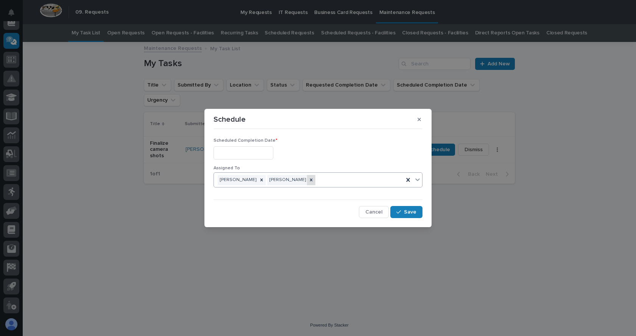
click at [308, 179] on icon at bounding box center [310, 180] width 5 height 5
click at [257, 179] on div at bounding box center [261, 180] width 8 height 10
click at [249, 179] on div "Select..." at bounding box center [313, 180] width 199 height 12
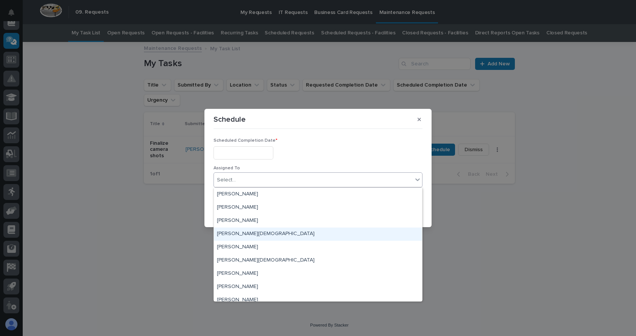
click at [241, 232] on div "[PERSON_NAME][DEMOGRAPHIC_DATA]" at bounding box center [318, 234] width 208 height 13
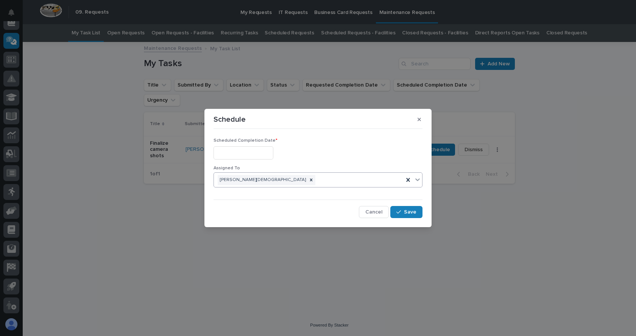
click at [258, 152] on input "text" at bounding box center [243, 152] width 60 height 13
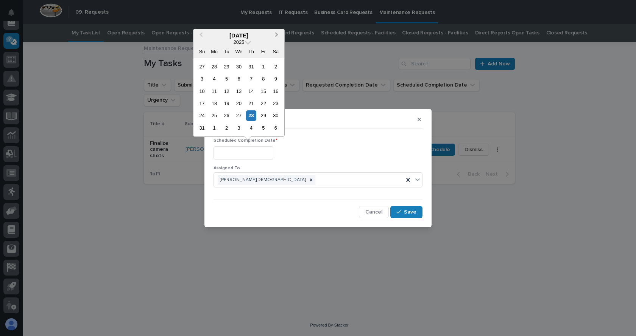
click at [278, 33] on button "Next Month" at bounding box center [277, 36] width 12 height 12
click at [264, 77] on div "12" at bounding box center [263, 79] width 10 height 10
type input "**********"
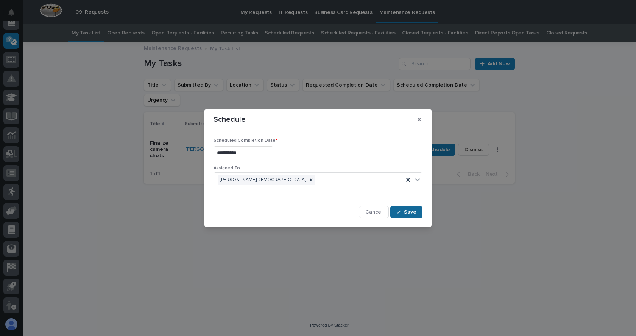
click at [406, 213] on span "Save" at bounding box center [410, 212] width 12 height 7
